Goal: Information Seeking & Learning: Learn about a topic

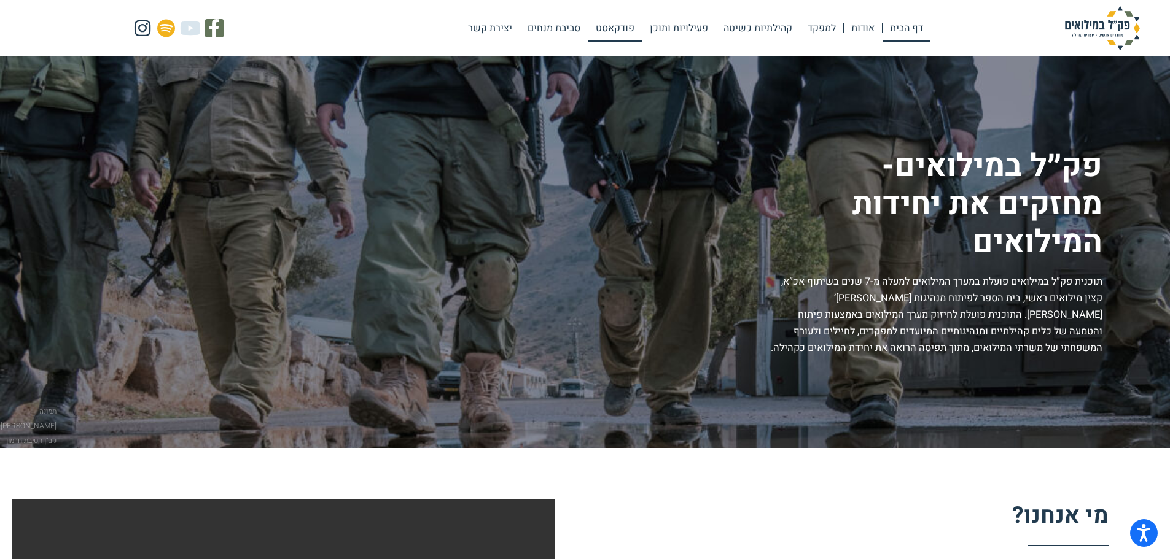
click at [613, 33] on link "פודקאסט" at bounding box center [614, 28] width 53 height 28
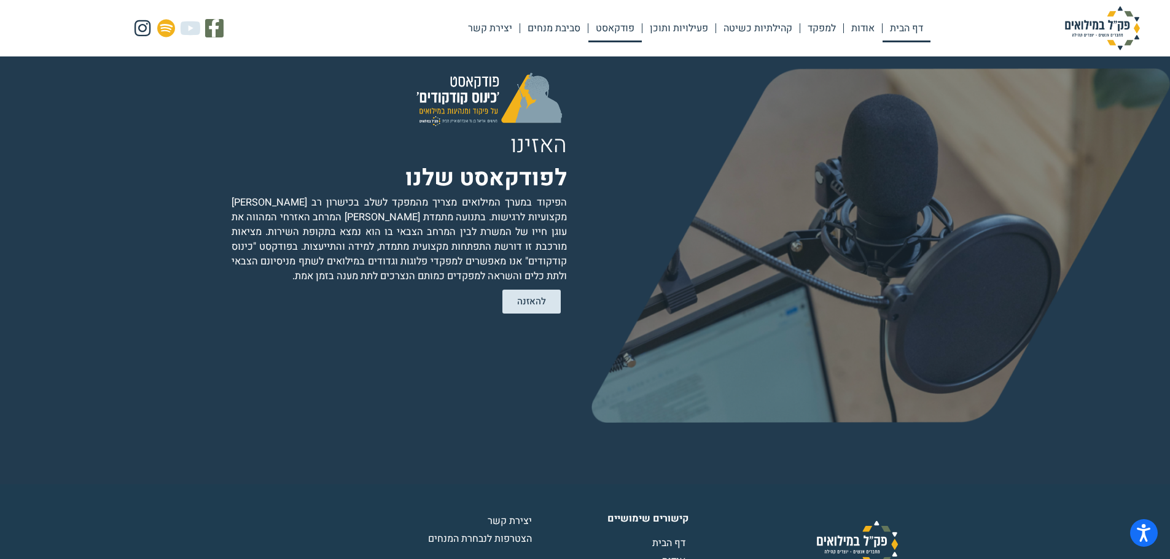
scroll to position [2392, 0]
click at [529, 298] on span "להאזנה" at bounding box center [531, 303] width 32 height 10
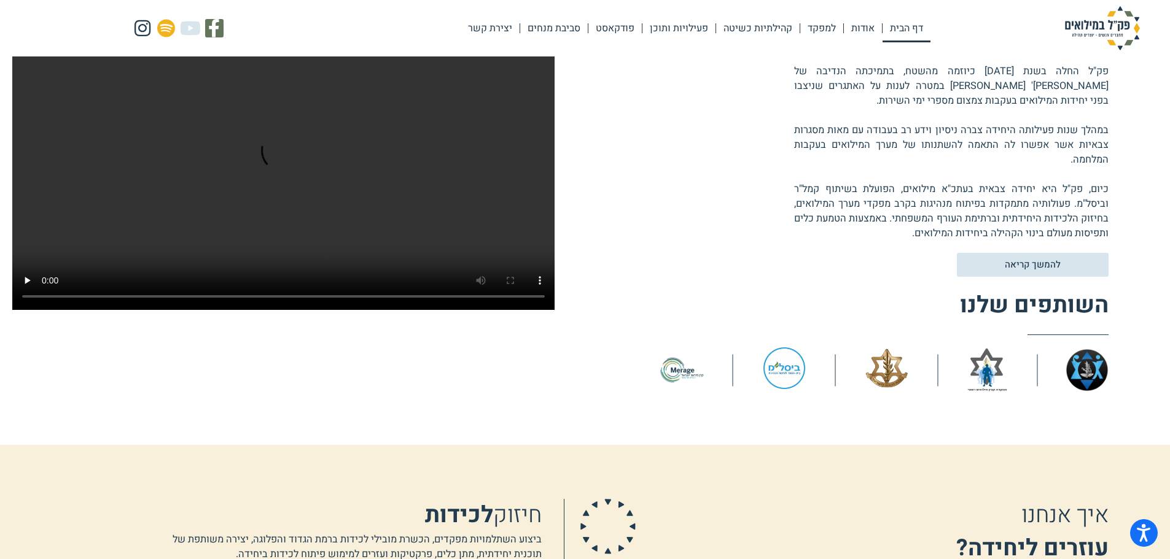
scroll to position [368, 0]
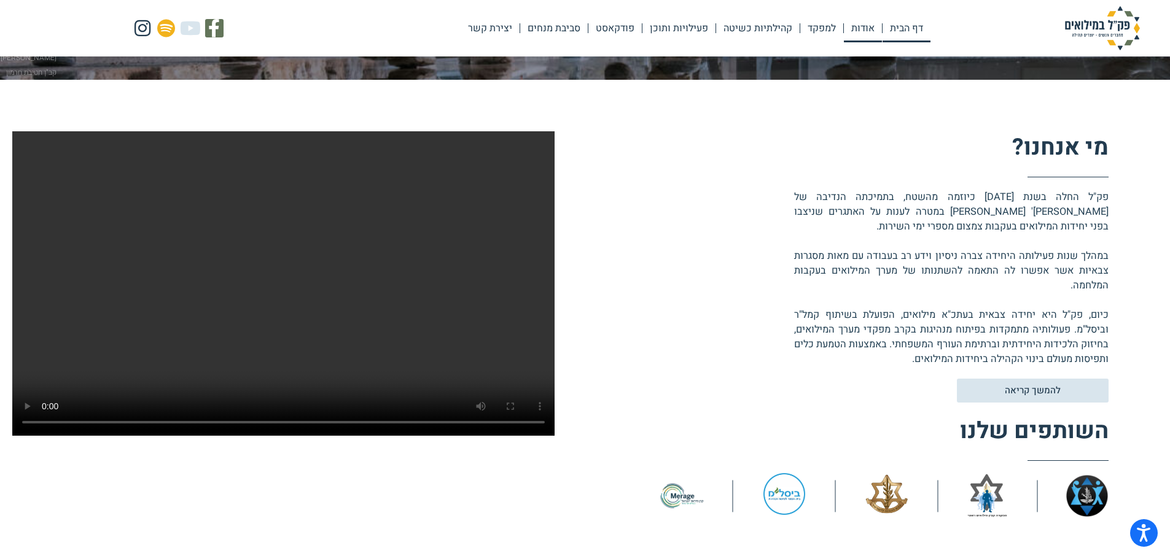
click at [865, 28] on link "אודות" at bounding box center [863, 28] width 38 height 28
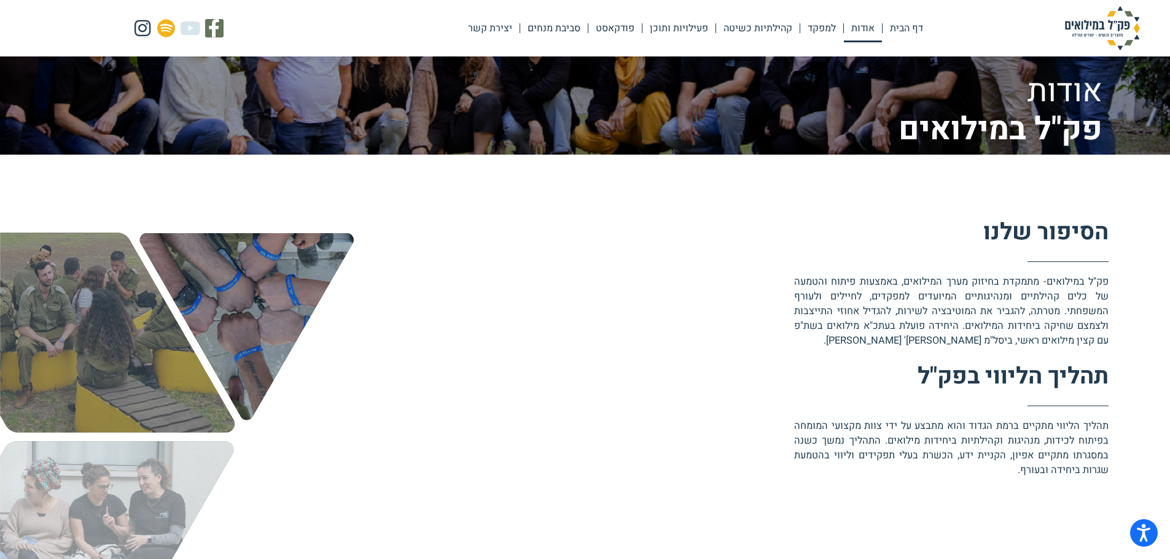
scroll to position [368, 0]
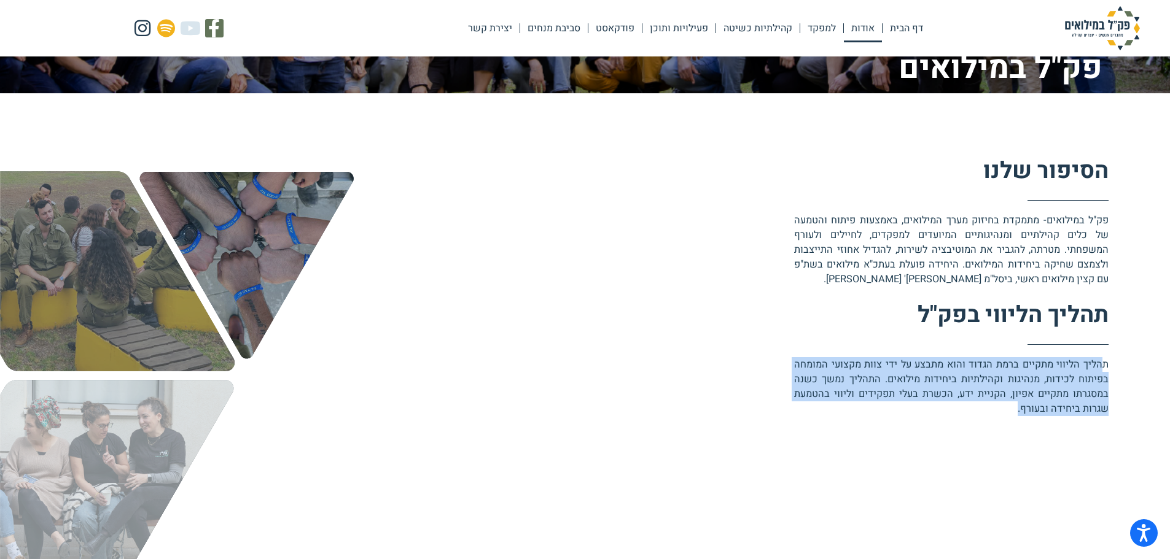
drag, startPoint x: 1100, startPoint y: 362, endPoint x: 1014, endPoint y: 411, distance: 98.5
click at [1014, 411] on p "תהליך הליווי מתקיים ברמת הגדוד והוא מתבצע על ידי צוות מקצועי המומחה בפיתוח לכיד…" at bounding box center [951, 386] width 314 height 59
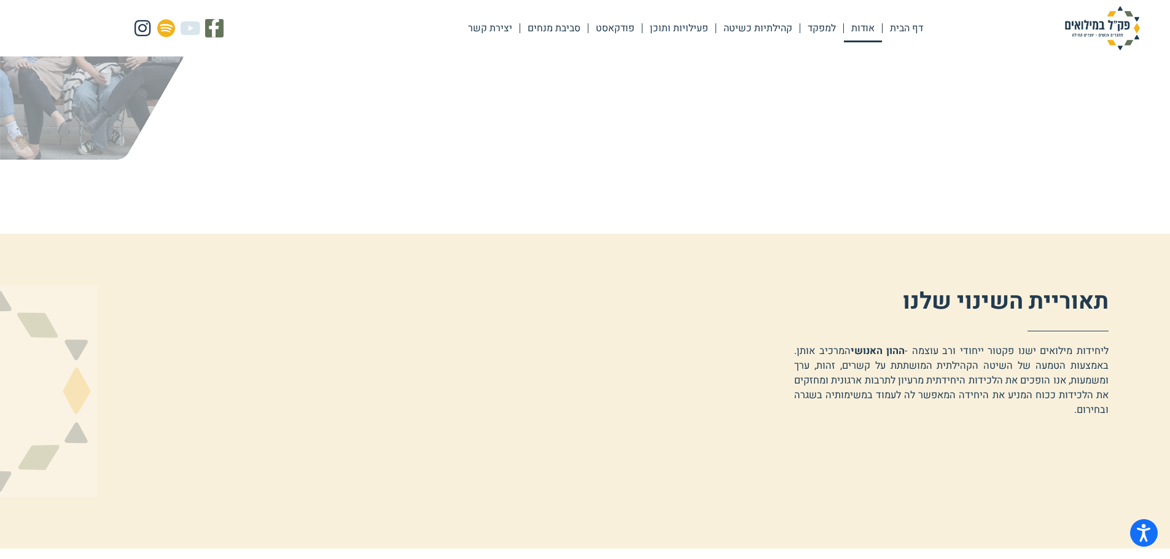
scroll to position [798, 0]
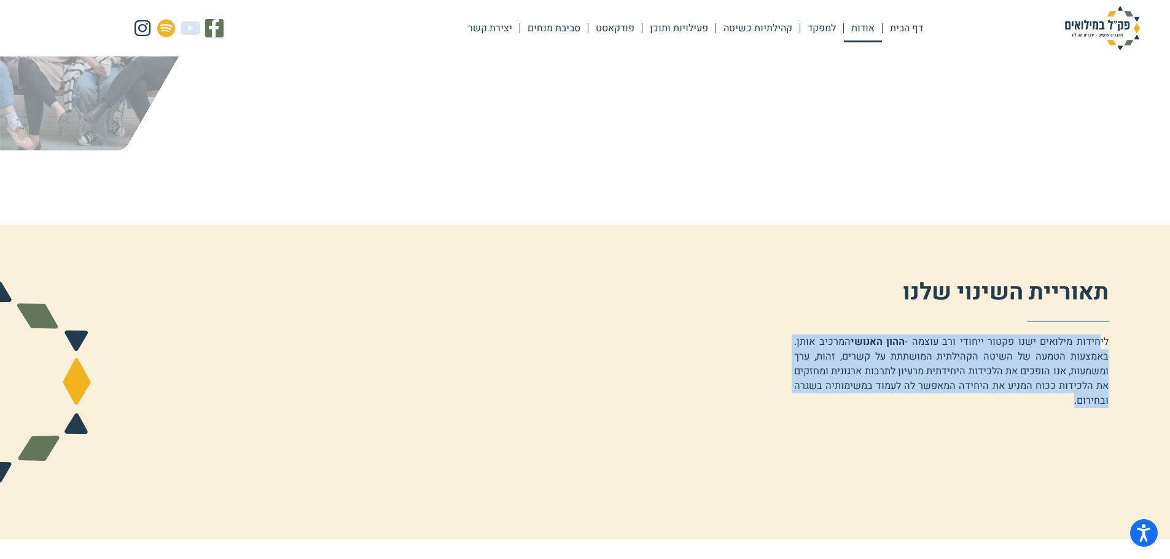
drag, startPoint x: 1102, startPoint y: 340, endPoint x: 974, endPoint y: 405, distance: 143.1
click at [974, 405] on p "ליחידות מילואים ישנו פקטור ייחודי ורב עוצמה - ההון האנושי המרכיב אותן. באמצעות …" at bounding box center [951, 372] width 314 height 74
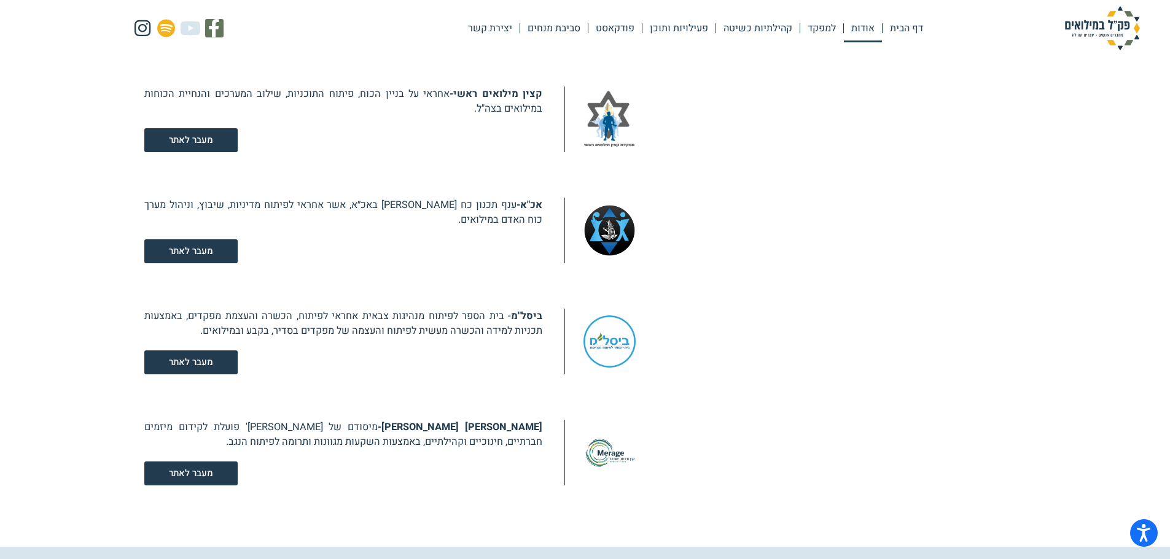
scroll to position [1474, 0]
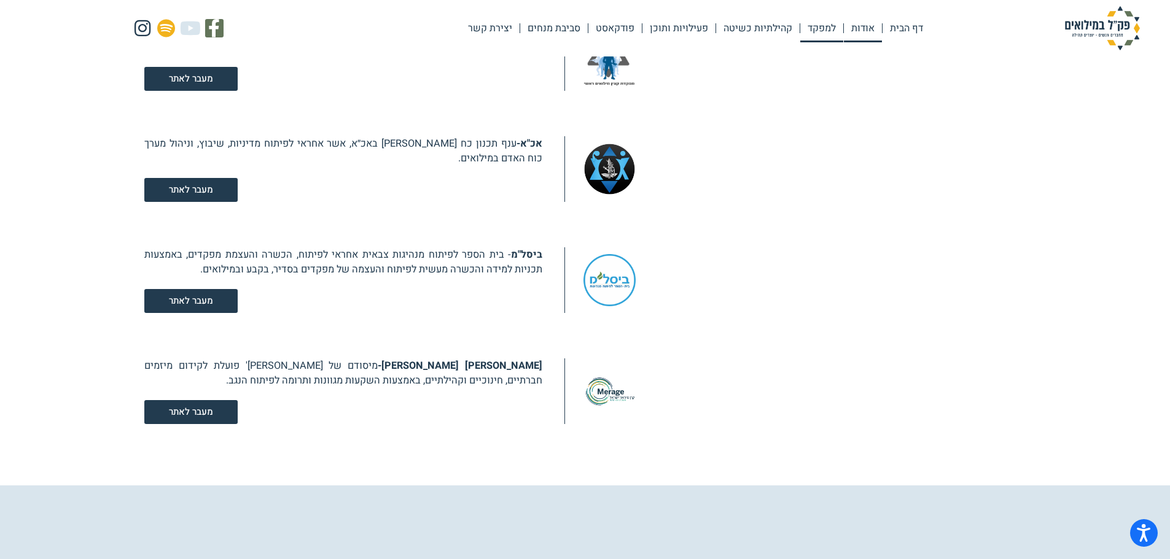
click at [817, 34] on link "למפקד" at bounding box center [821, 28] width 43 height 28
click at [817, 27] on link "למפקד" at bounding box center [821, 28] width 43 height 28
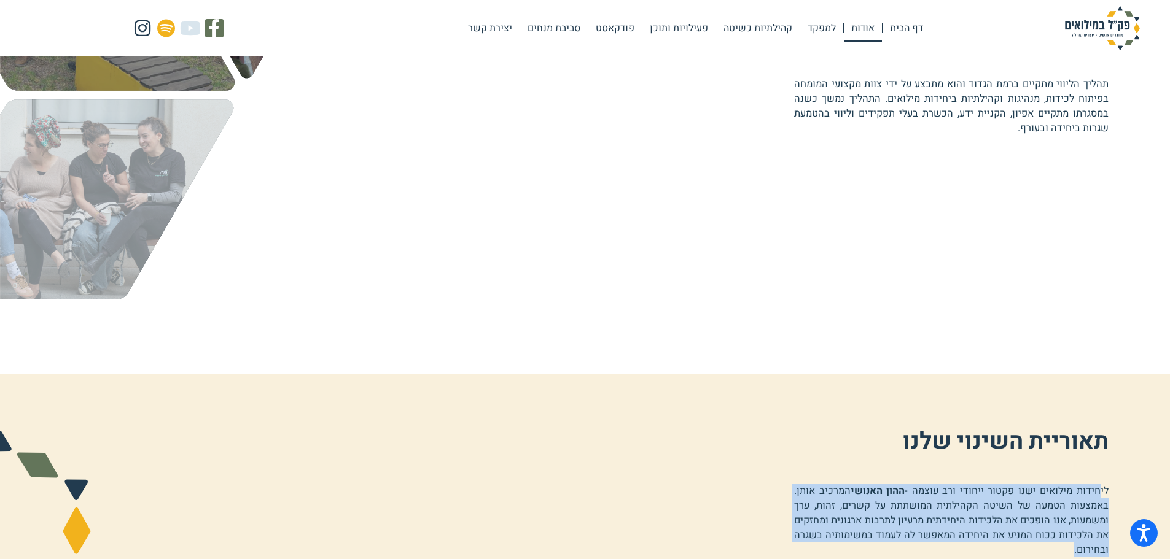
scroll to position [718, 0]
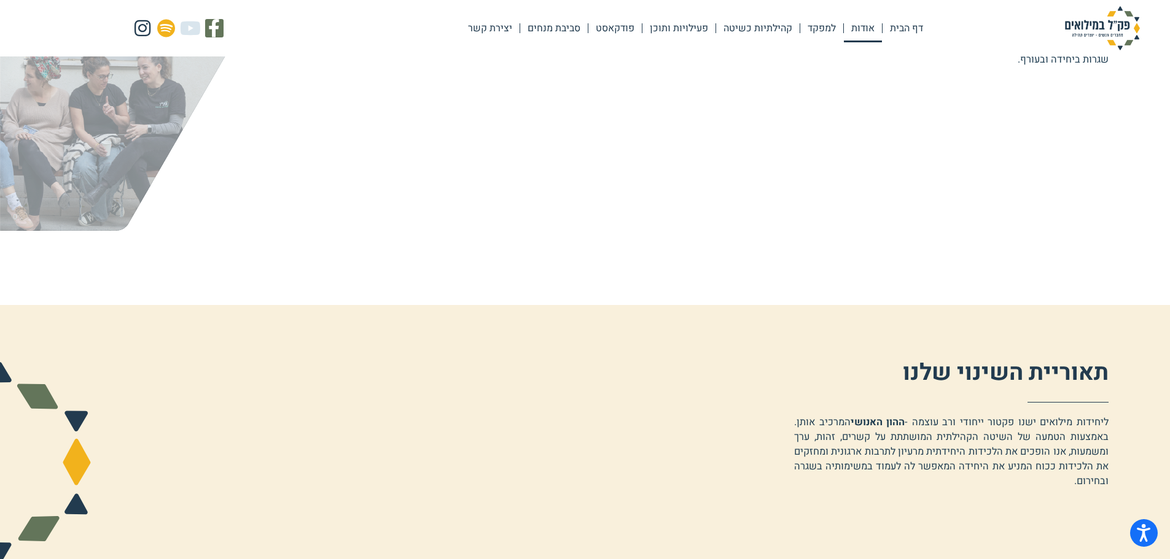
click at [952, 378] on span "תאוריית השינוי שלנו" at bounding box center [1006, 373] width 206 height 34
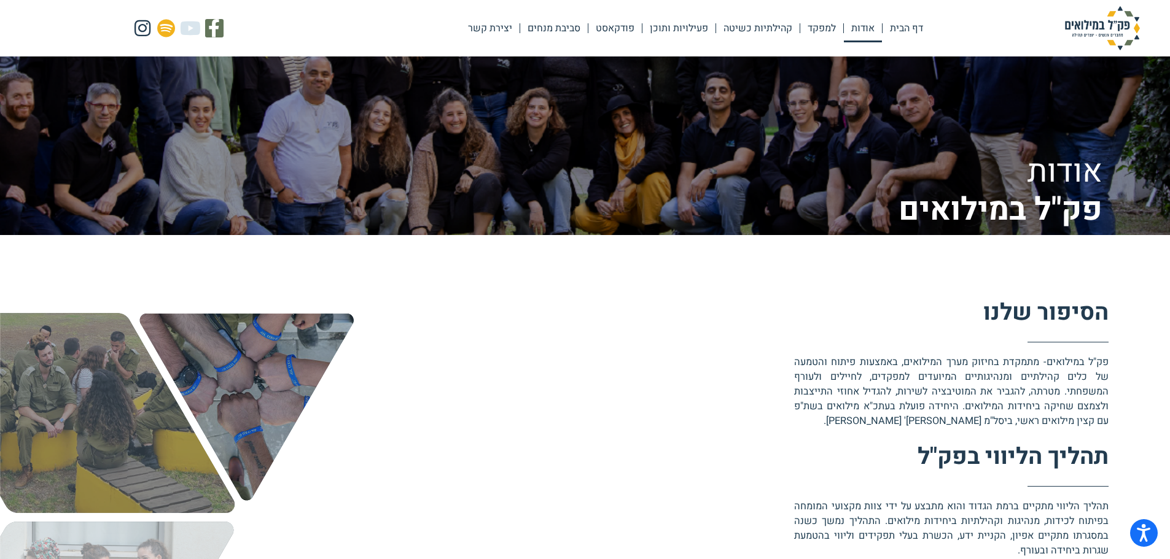
scroll to position [0, 0]
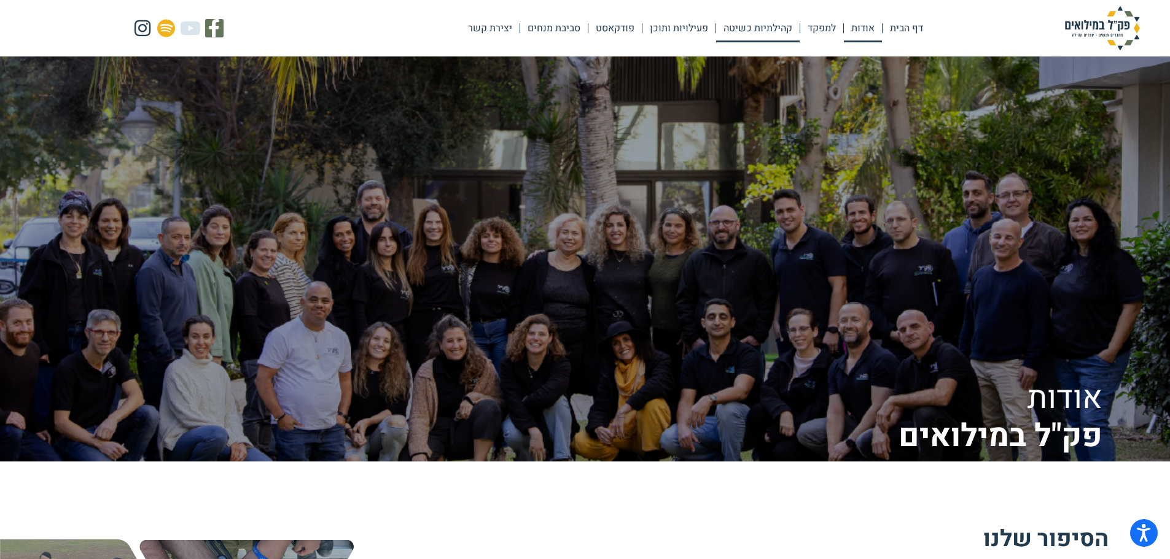
click at [753, 33] on link "קהילתיות כשיטה" at bounding box center [758, 28] width 84 height 28
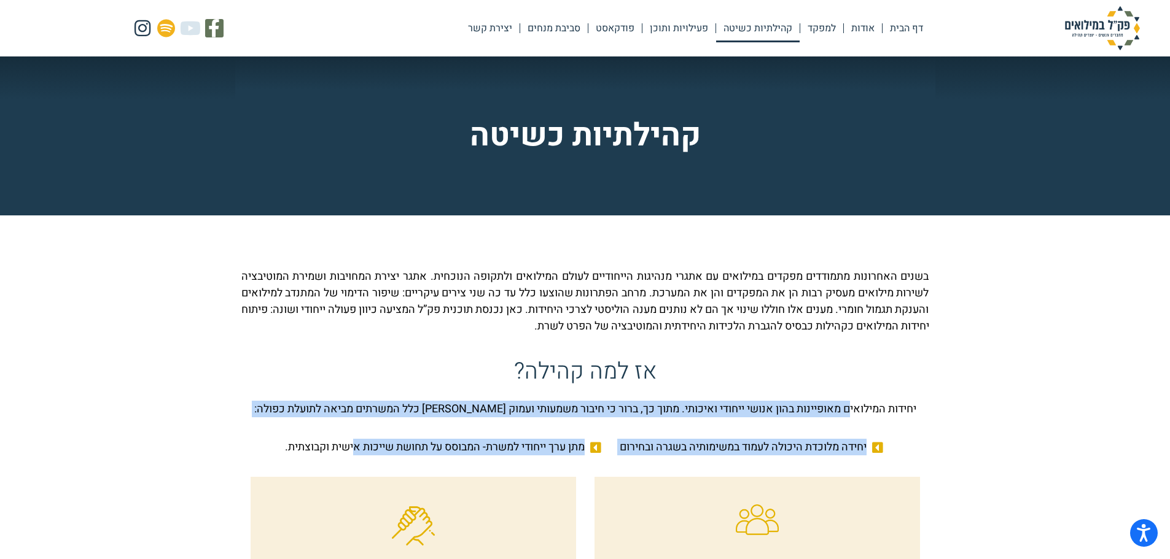
drag, startPoint x: 817, startPoint y: 411, endPoint x: 423, endPoint y: 415, distance: 394.2
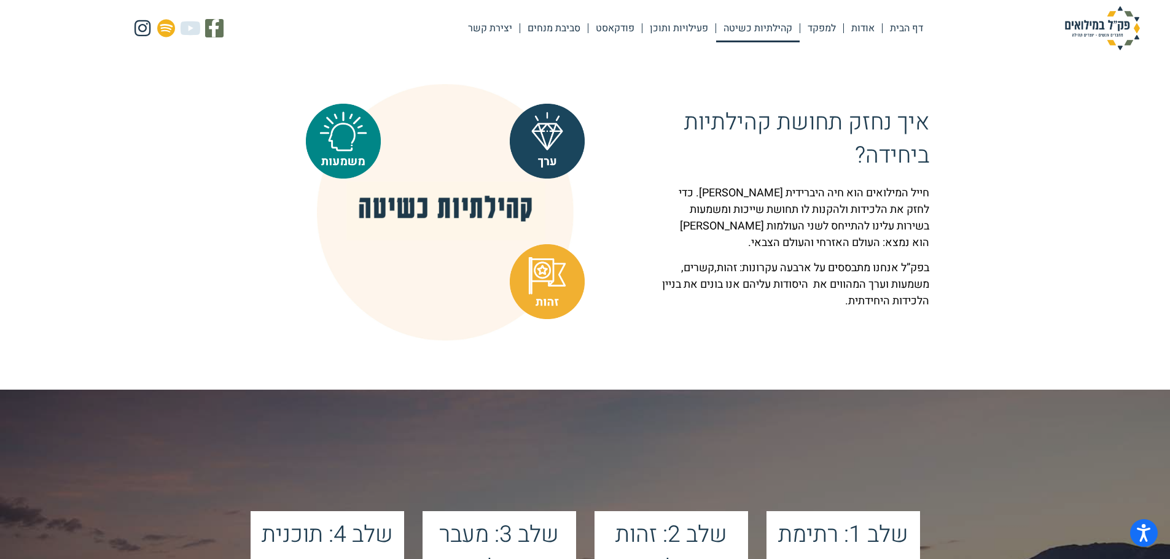
scroll to position [921, 0]
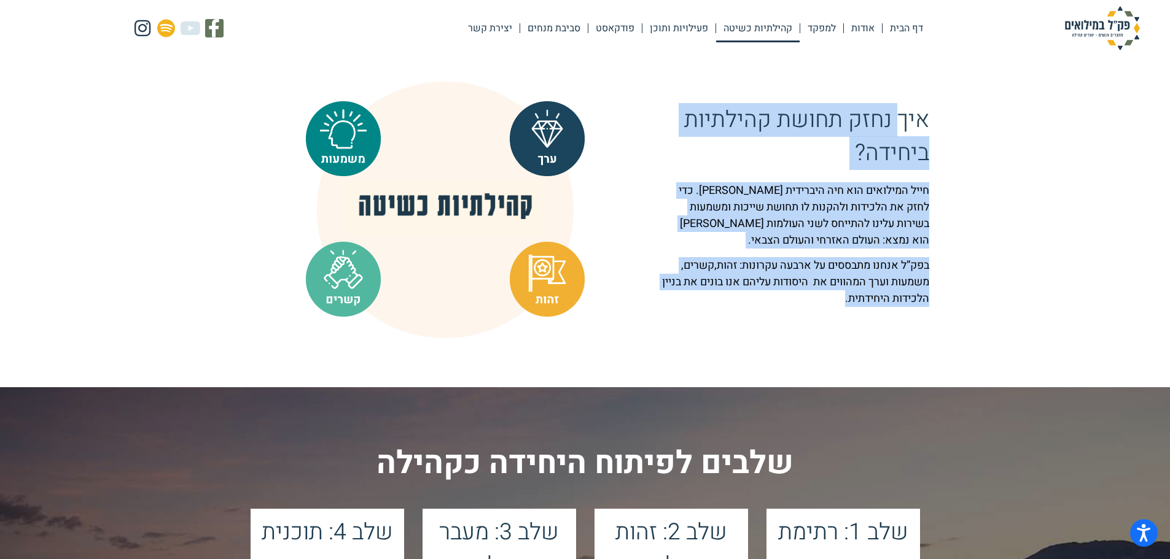
drag, startPoint x: 896, startPoint y: 133, endPoint x: 720, endPoint y: 329, distance: 263.1
click at [720, 329] on div "איך נחזק תחושת קהילתיות ביחידה? חייל המילואים הוא חיה היברידית [PERSON_NAME]. כ…" at bounding box center [795, 210] width 280 height 257
click at [847, 208] on p "חייל המילואים הוא חיה היברידית [PERSON_NAME]. כדי לחזק את הלכידות ולהקנות לו תח…" at bounding box center [795, 215] width 268 height 66
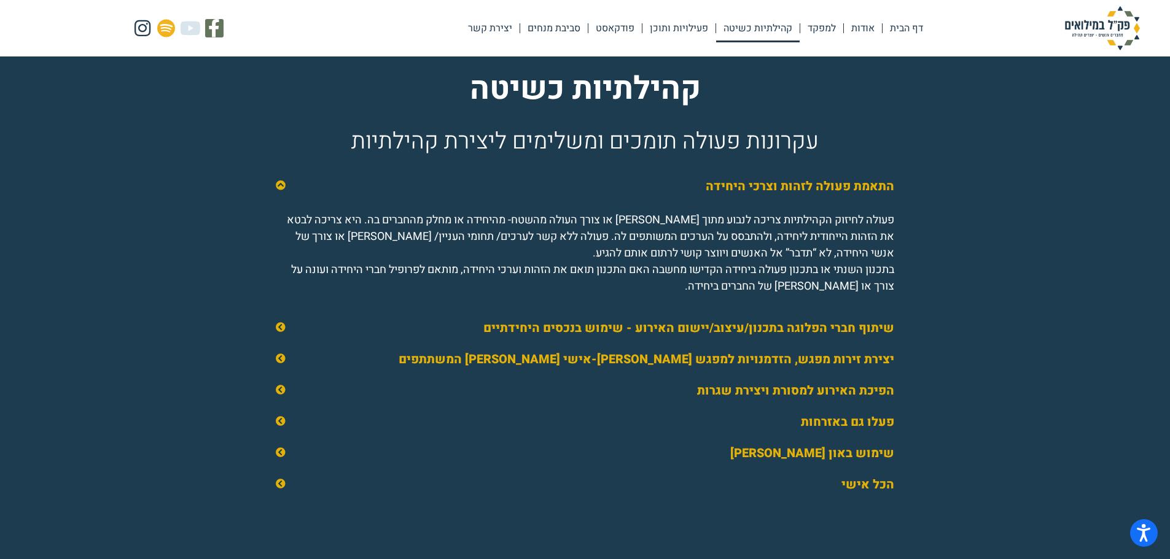
scroll to position [1719, 0]
